Goal: Register for event/course

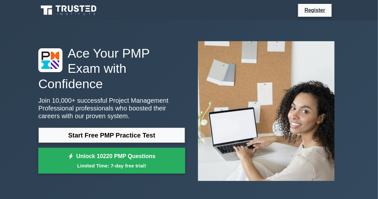
click at [144, 128] on link "Start Free PMP Practice Test" at bounding box center [111, 135] width 147 height 15
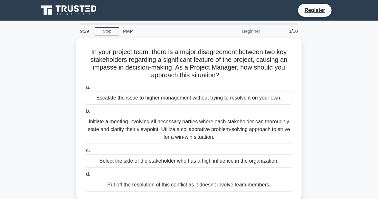
click at [249, 38] on div "In your project team, there is a major disagreement between two key stakeholder…" at bounding box center [188, 119] width 225 height 163
click at [313, 12] on link "Register" at bounding box center [315, 10] width 28 height 8
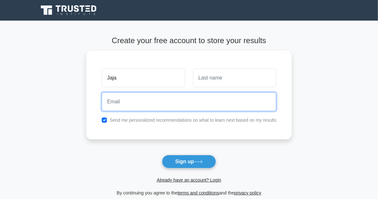
click at [152, 104] on input "email" at bounding box center [189, 101] width 175 height 19
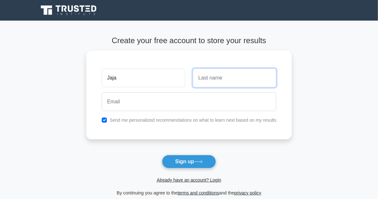
click at [229, 79] on input "text" at bounding box center [234, 78] width 83 height 19
click at [286, 150] on form "Create your free account to store your results [GEOGRAPHIC_DATA] Send me person…" at bounding box center [189, 116] width 206 height 161
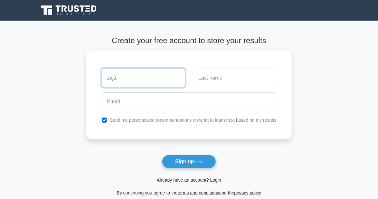
click at [133, 78] on input "Jaja" at bounding box center [143, 78] width 83 height 19
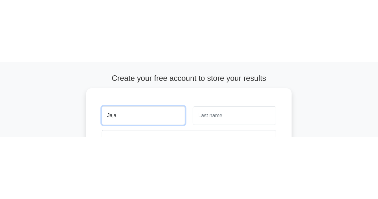
scroll to position [39, 0]
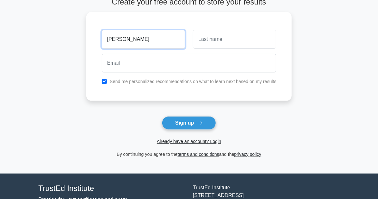
type input "J"
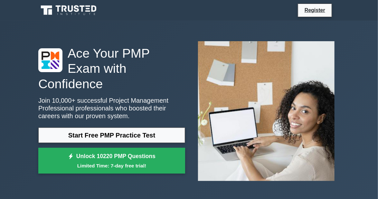
click at [48, 82] on h1 "Ace Your PMP Exam with Confidence" at bounding box center [111, 69] width 147 height 46
